Goal: Transaction & Acquisition: Subscribe to service/newsletter

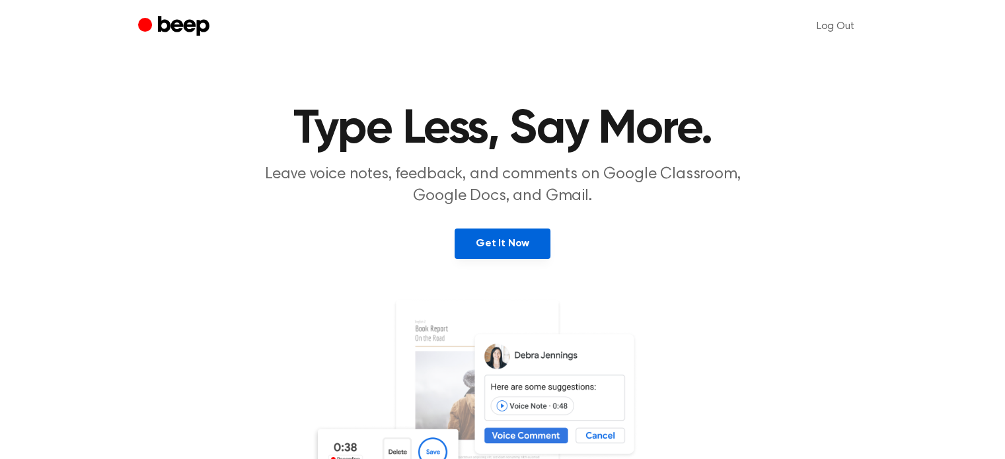
click at [547, 243] on link "Get It Now" at bounding box center [503, 244] width 96 height 30
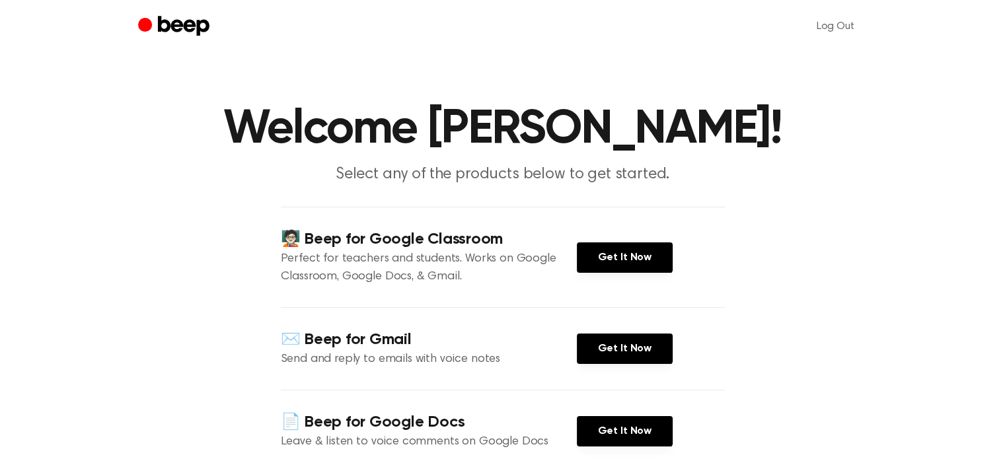
click at [777, 233] on main "Welcome [PERSON_NAME]! Select any of the products below to get started. 🧑🏻‍🏫 Be…" at bounding box center [502, 308] width 1005 height 617
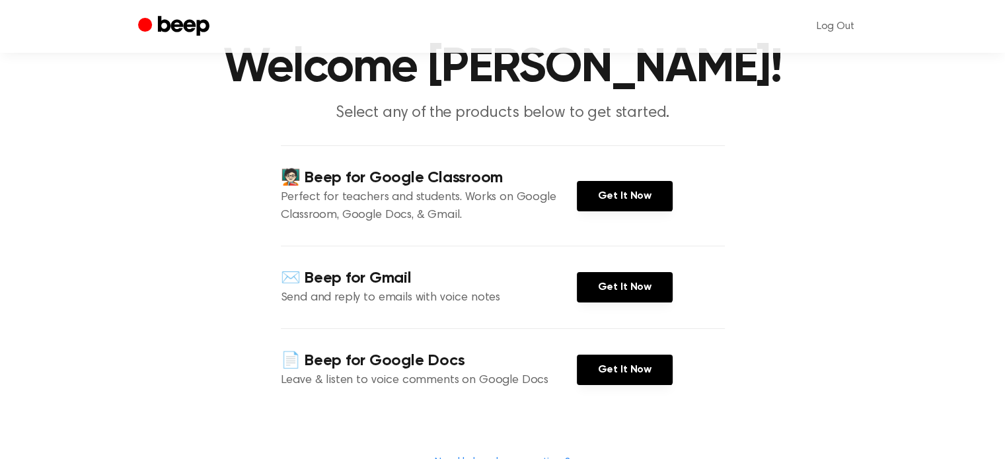
scroll to position [53, 0]
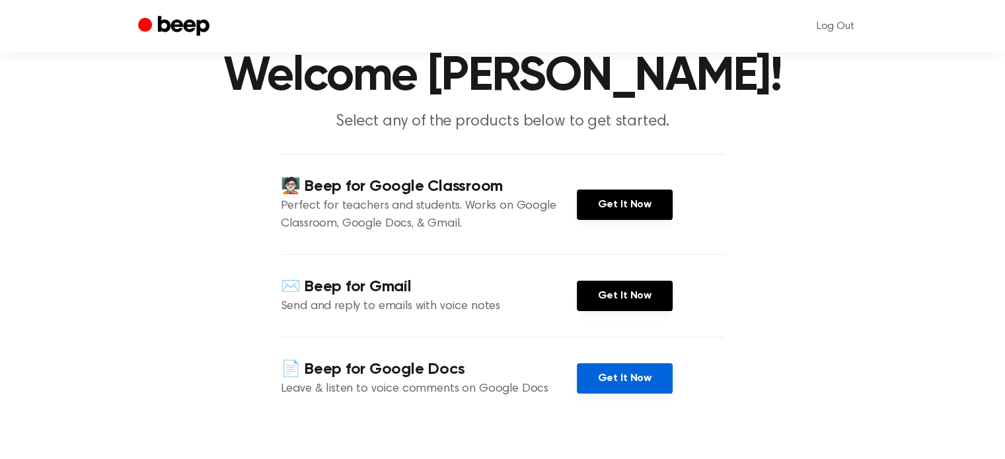
click at [643, 370] on link "Get It Now" at bounding box center [625, 379] width 96 height 30
